Goal: Contribute content

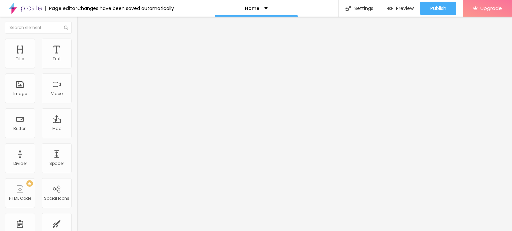
click at [77, 63] on input "Click me" at bounding box center [117, 59] width 80 height 7
paste input "text"
paste input "Whatsapp 📞 :- [PHONE_NUMBER]"
type input "Whatsapp 📞 :- [PHONE_NUMBER]"
click at [77, 137] on input "https://" at bounding box center [117, 134] width 80 height 7
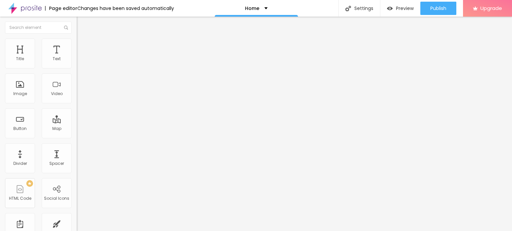
paste input "text"
paste input "[URL][DOMAIN_NAME]"
type input "[URL][DOMAIN_NAME]"
click at [77, 149] on div "Open in new tab" at bounding box center [115, 147] width 77 height 3
click at [77, 57] on span "Add image" at bounding box center [90, 55] width 27 height 6
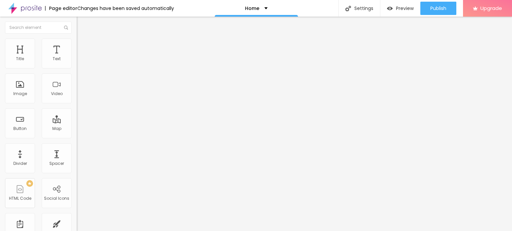
drag, startPoint x: 48, startPoint y: 98, endPoint x: 169, endPoint y: 134, distance: 126.4
click at [77, 57] on span "Change image" at bounding box center [95, 55] width 36 height 6
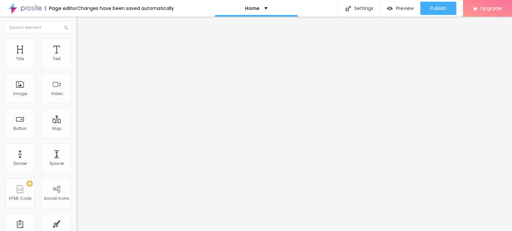
click at [24, 6] on img at bounding box center [24, 8] width 33 height 17
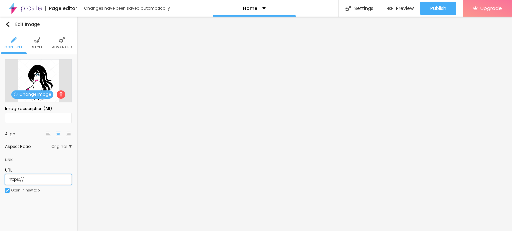
click at [42, 179] on input "https://" at bounding box center [38, 180] width 67 height 11
type input "[URL][DOMAIN_NAME]"
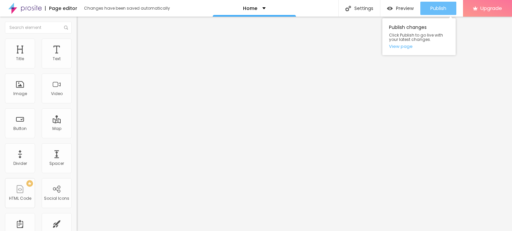
click at [444, 12] on div "Publish" at bounding box center [438, 8] width 16 height 13
